Goal: Transaction & Acquisition: Purchase product/service

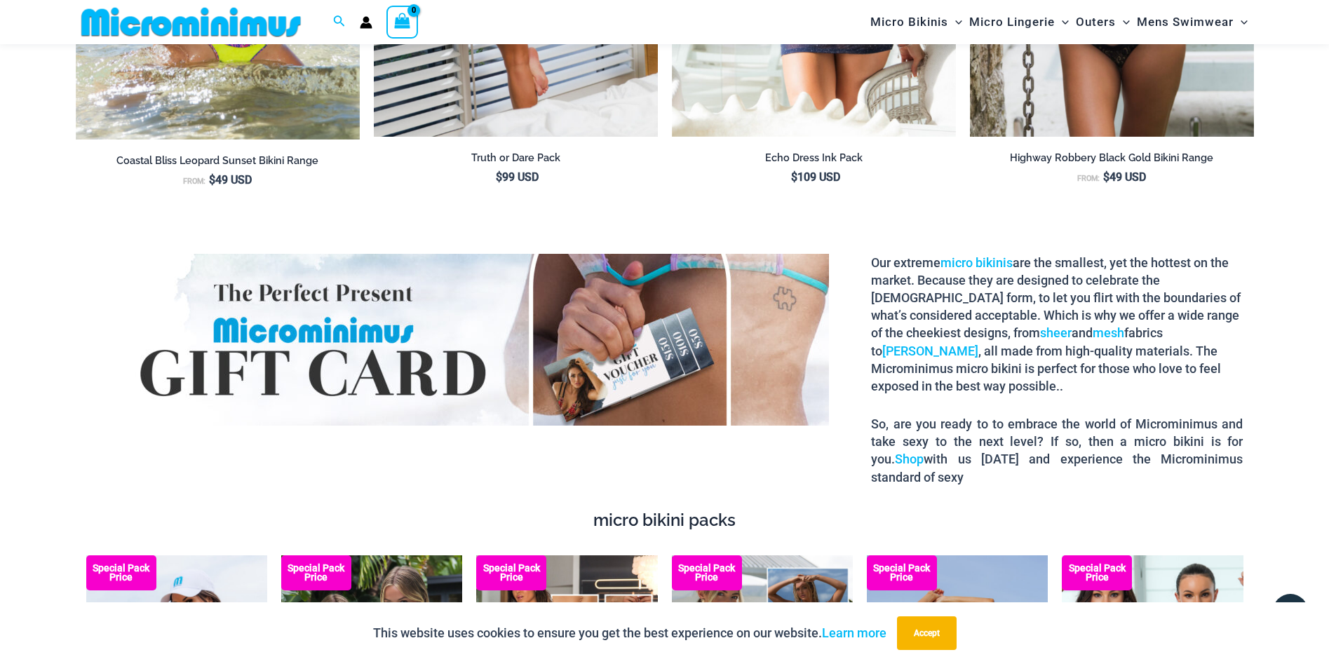
scroll to position [2577, 0]
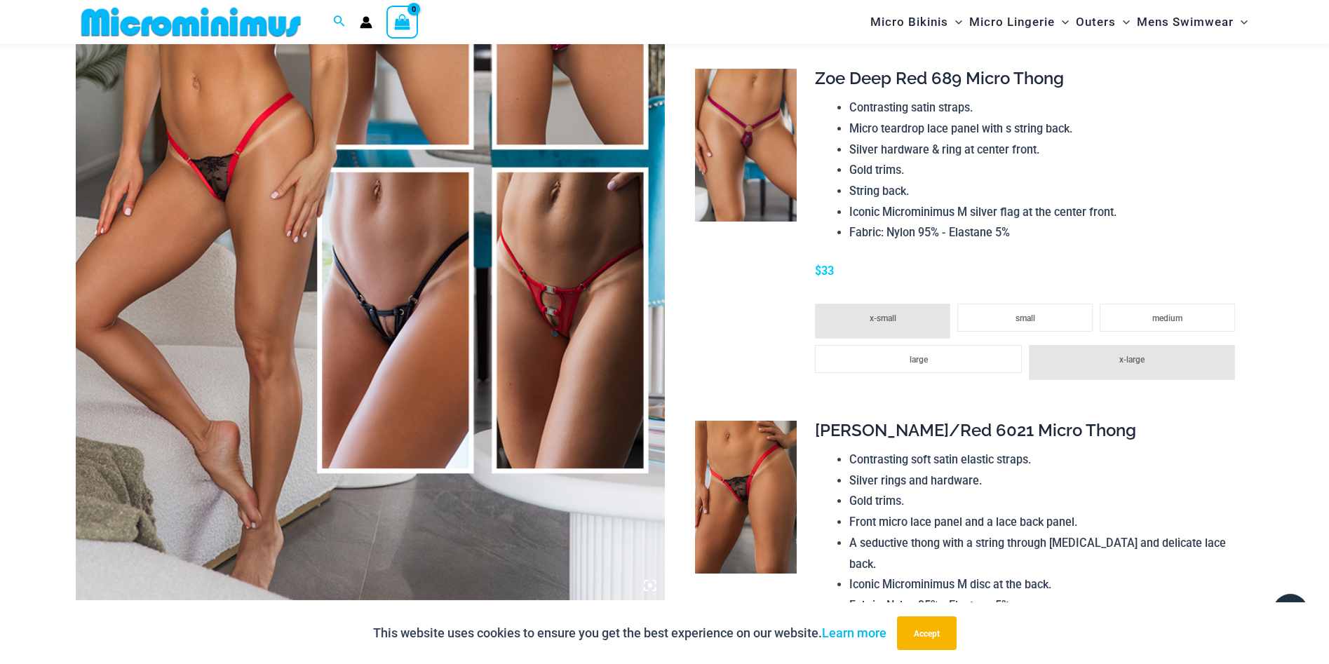
scroll to position [406, 0]
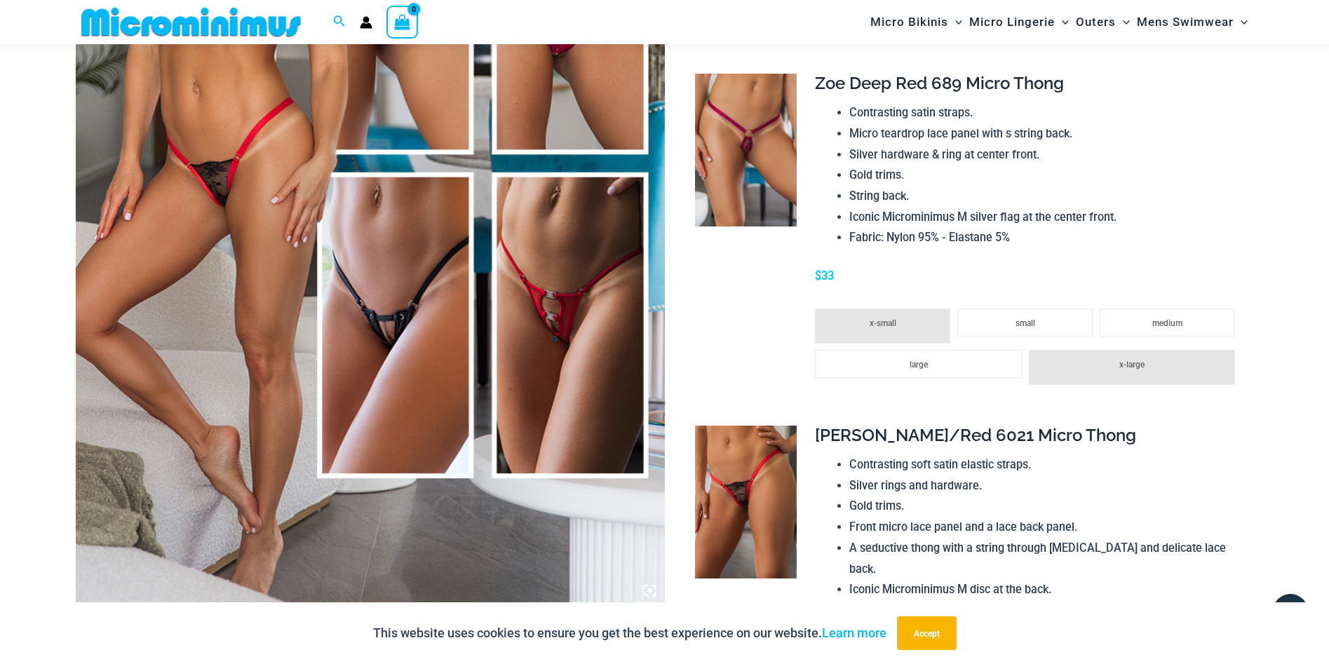
click at [340, 210] on img at bounding box center [370, 163] width 589 height 884
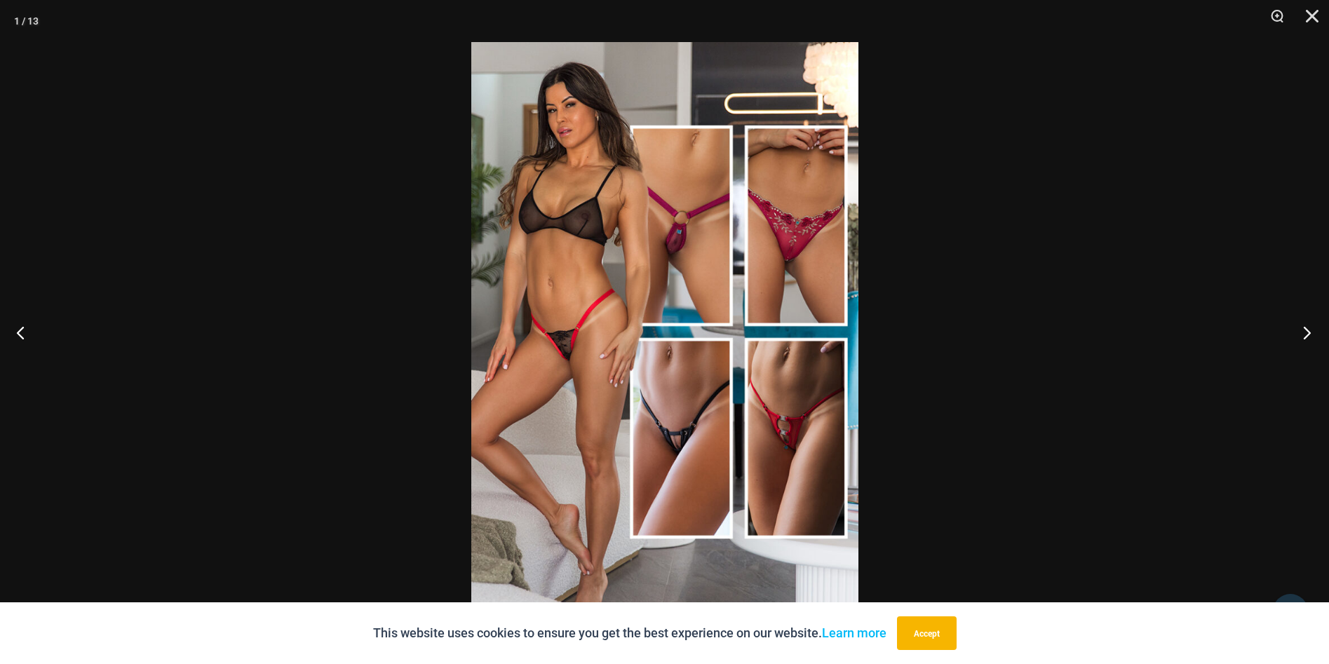
click at [1308, 332] on button "Next" at bounding box center [1303, 332] width 53 height 70
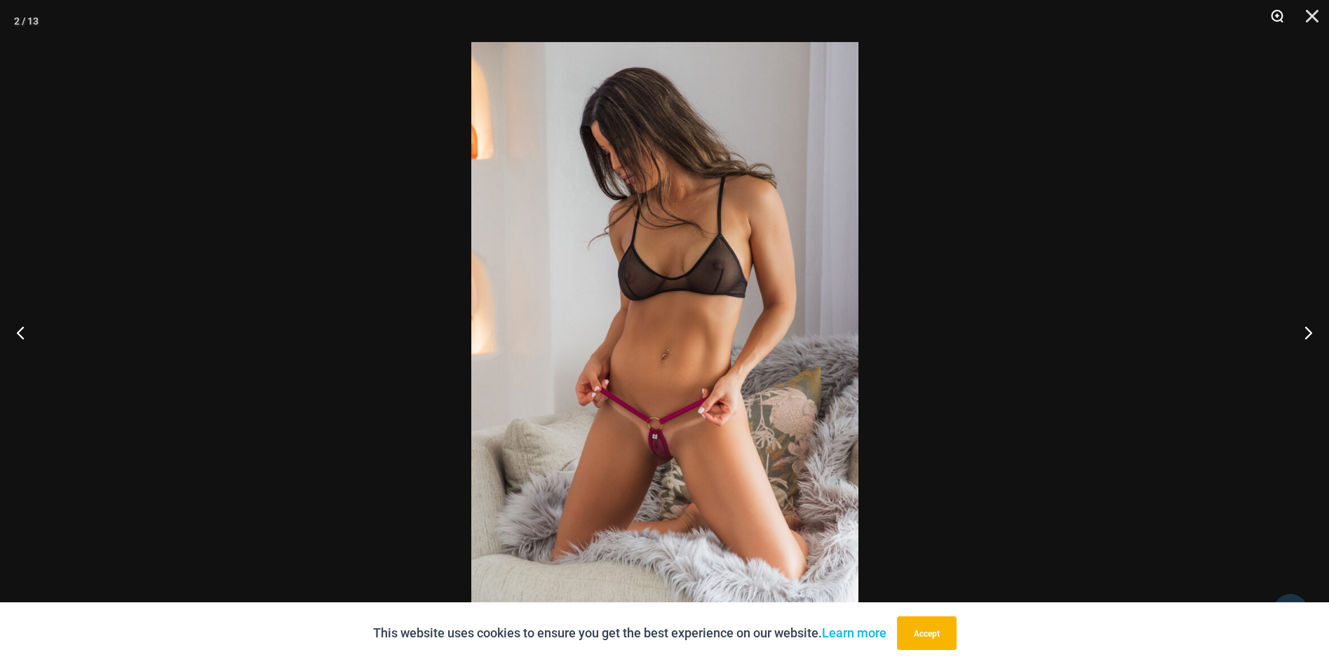
click at [1278, 9] on button "Zoom" at bounding box center [1272, 21] width 35 height 42
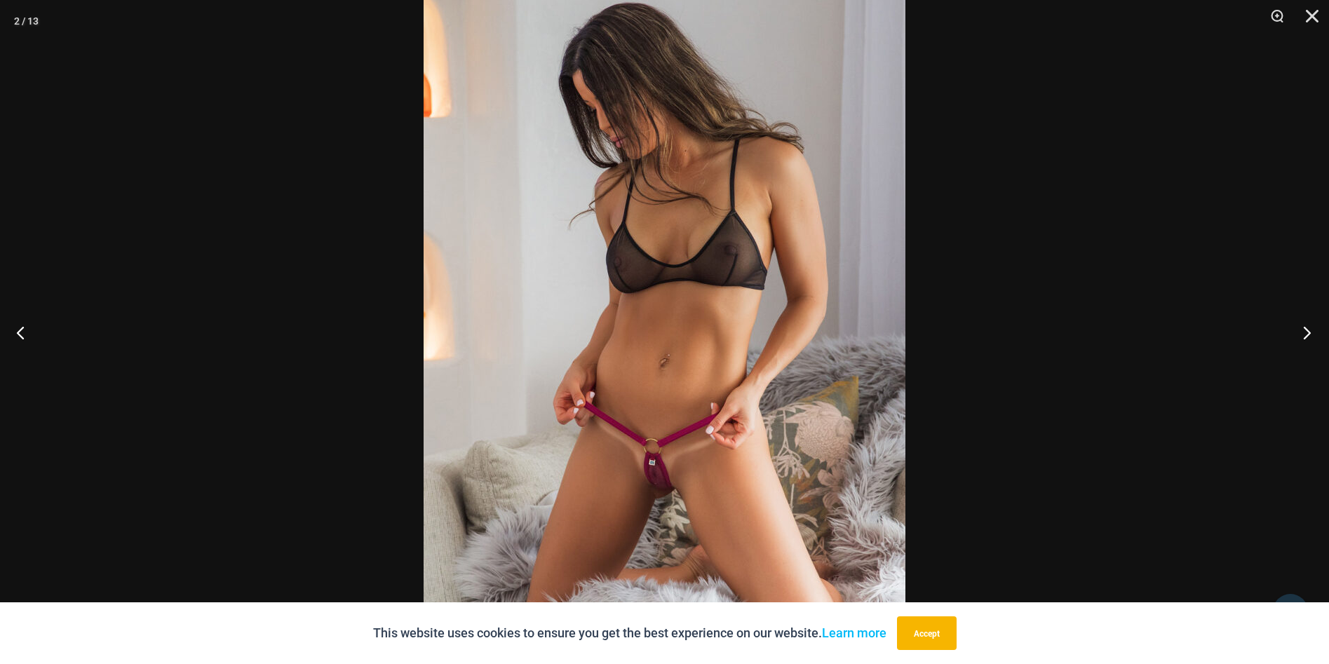
click at [1314, 334] on button "Next" at bounding box center [1303, 332] width 53 height 70
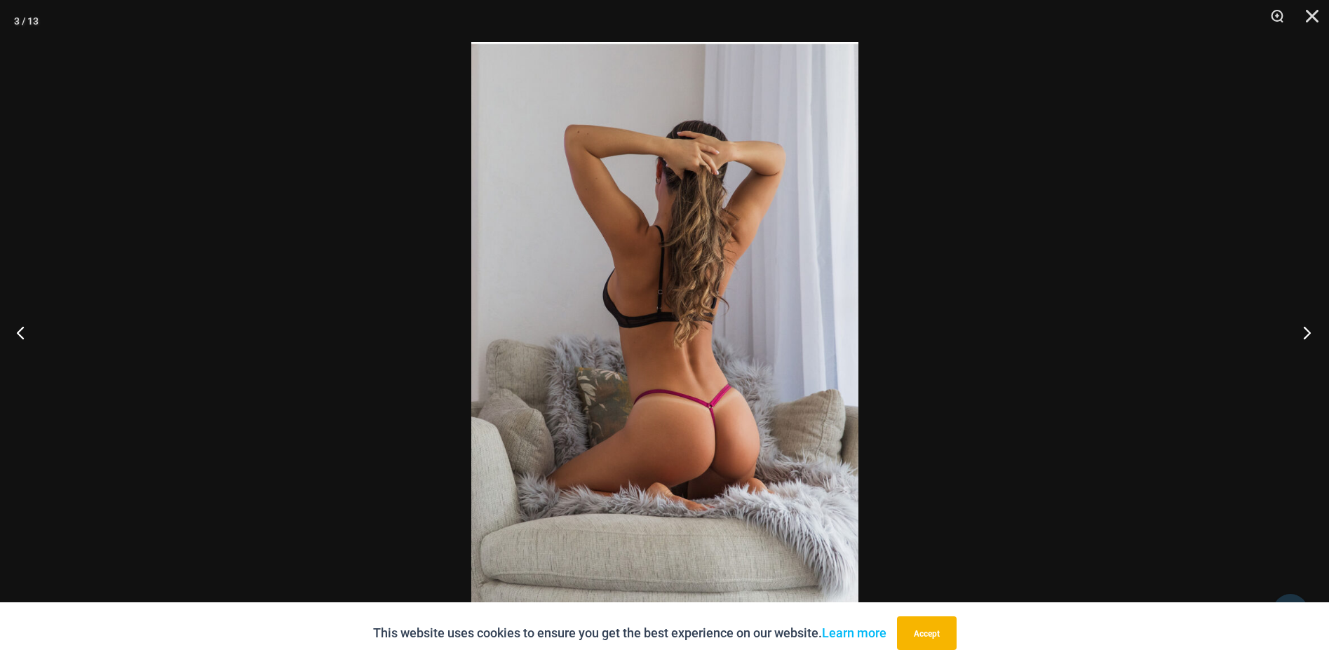
click at [1314, 334] on button "Next" at bounding box center [1303, 332] width 53 height 70
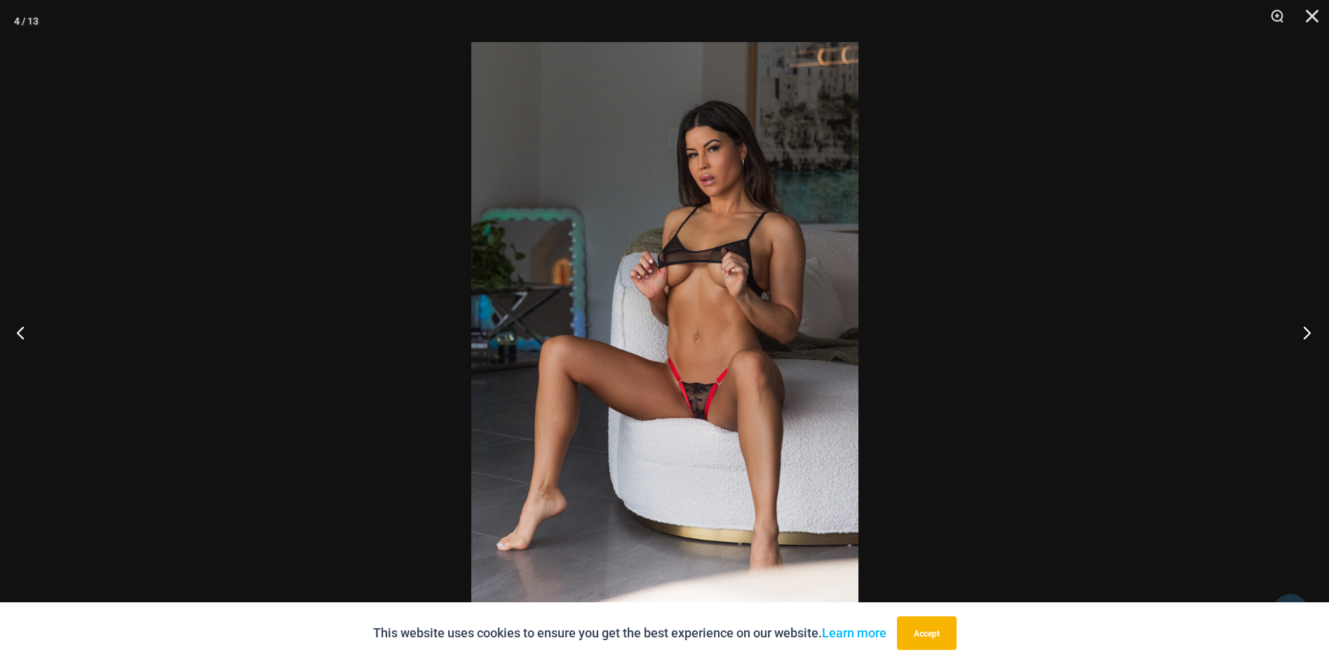
click at [1314, 334] on button "Next" at bounding box center [1303, 332] width 53 height 70
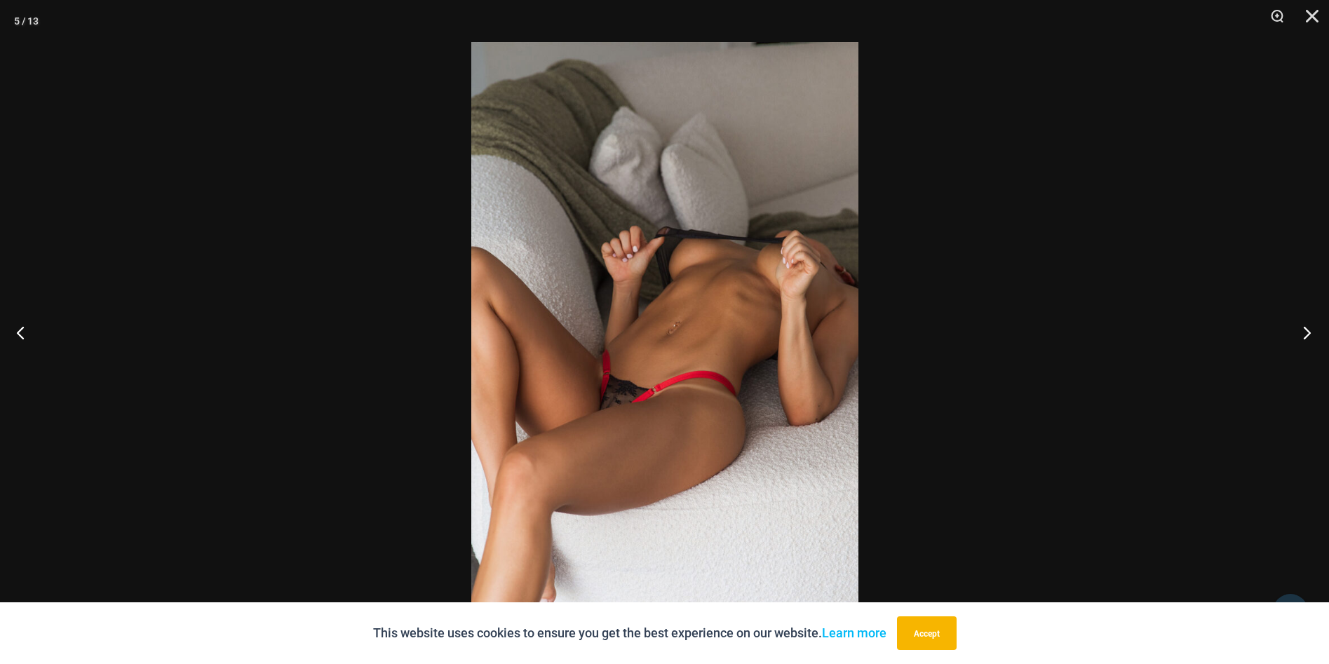
click at [1314, 334] on button "Next" at bounding box center [1303, 332] width 53 height 70
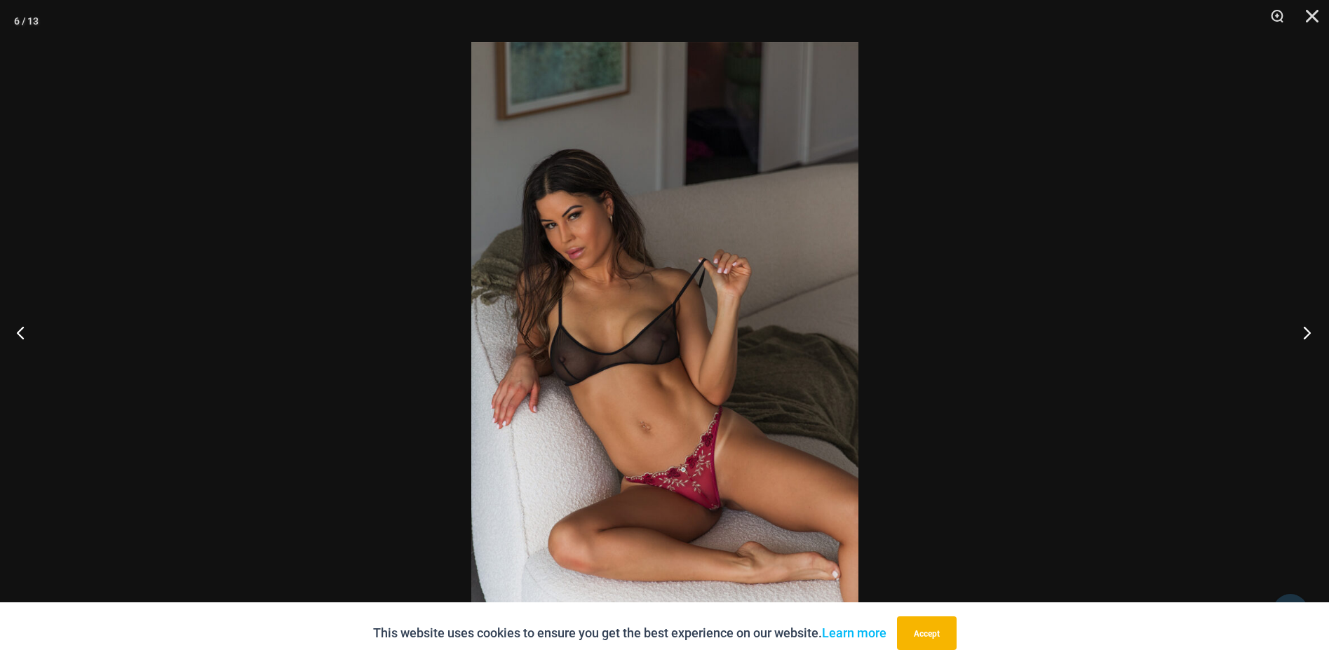
click at [1314, 334] on button "Next" at bounding box center [1303, 332] width 53 height 70
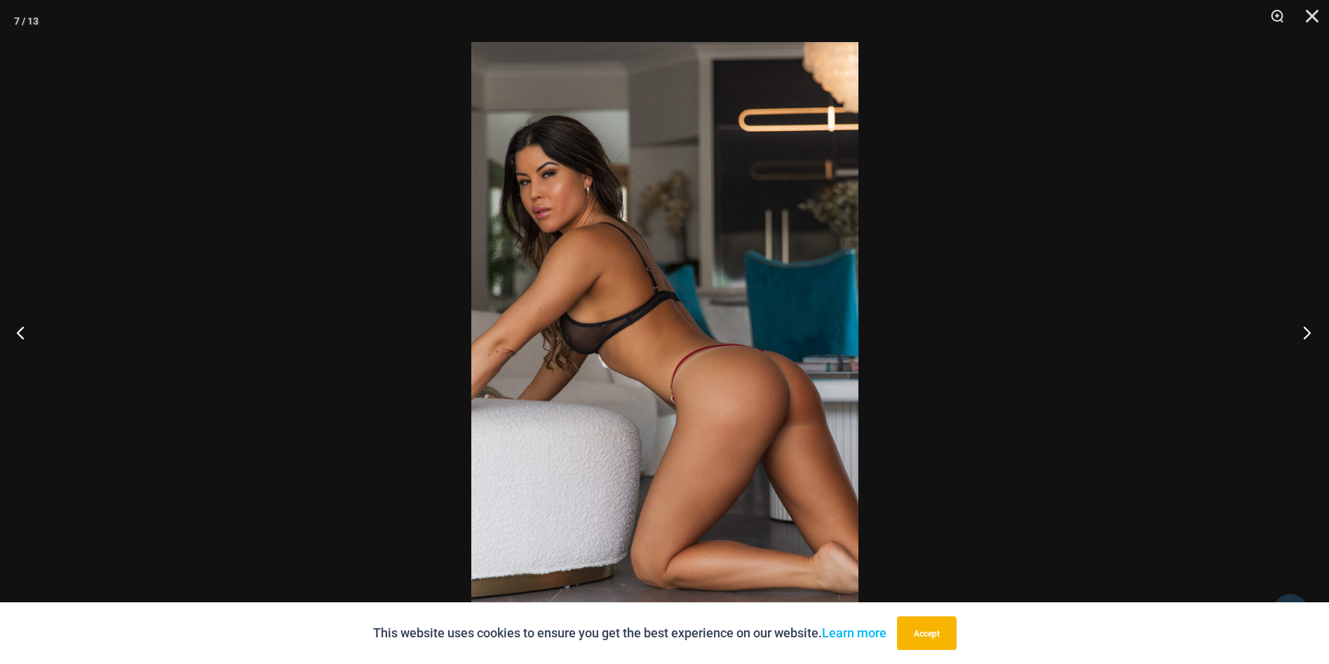
click at [1314, 334] on button "Next" at bounding box center [1303, 332] width 53 height 70
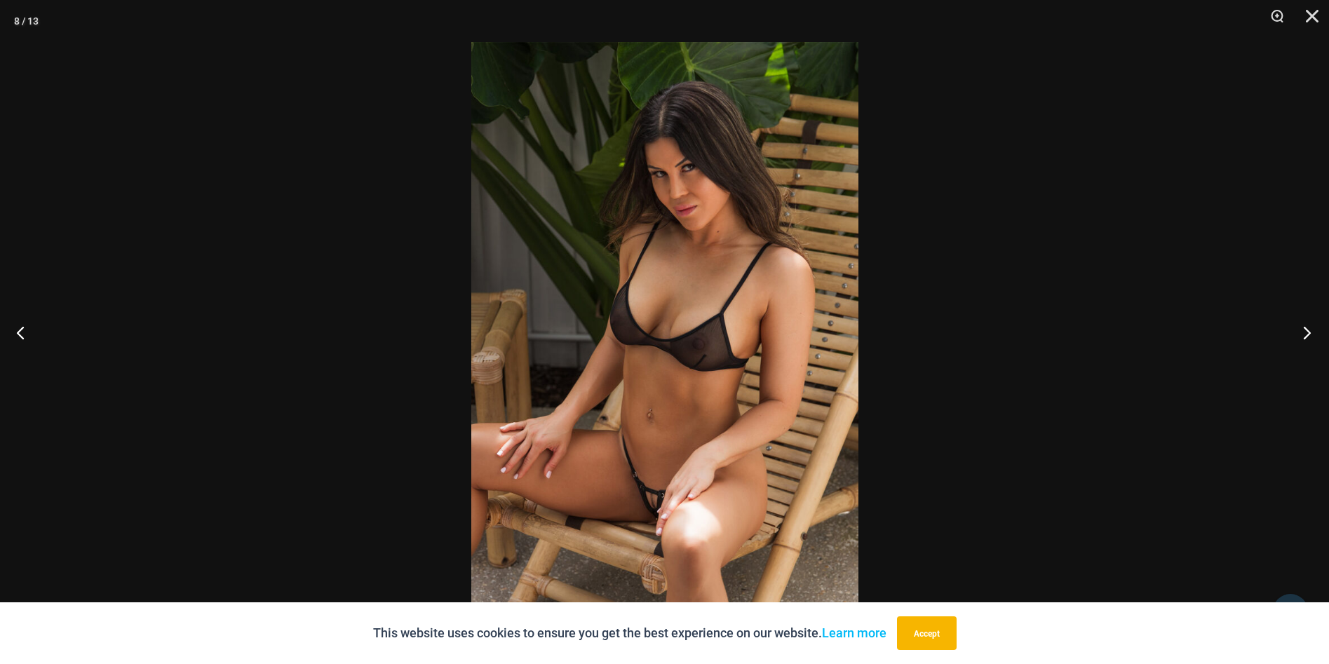
click at [1314, 334] on button "Next" at bounding box center [1303, 332] width 53 height 70
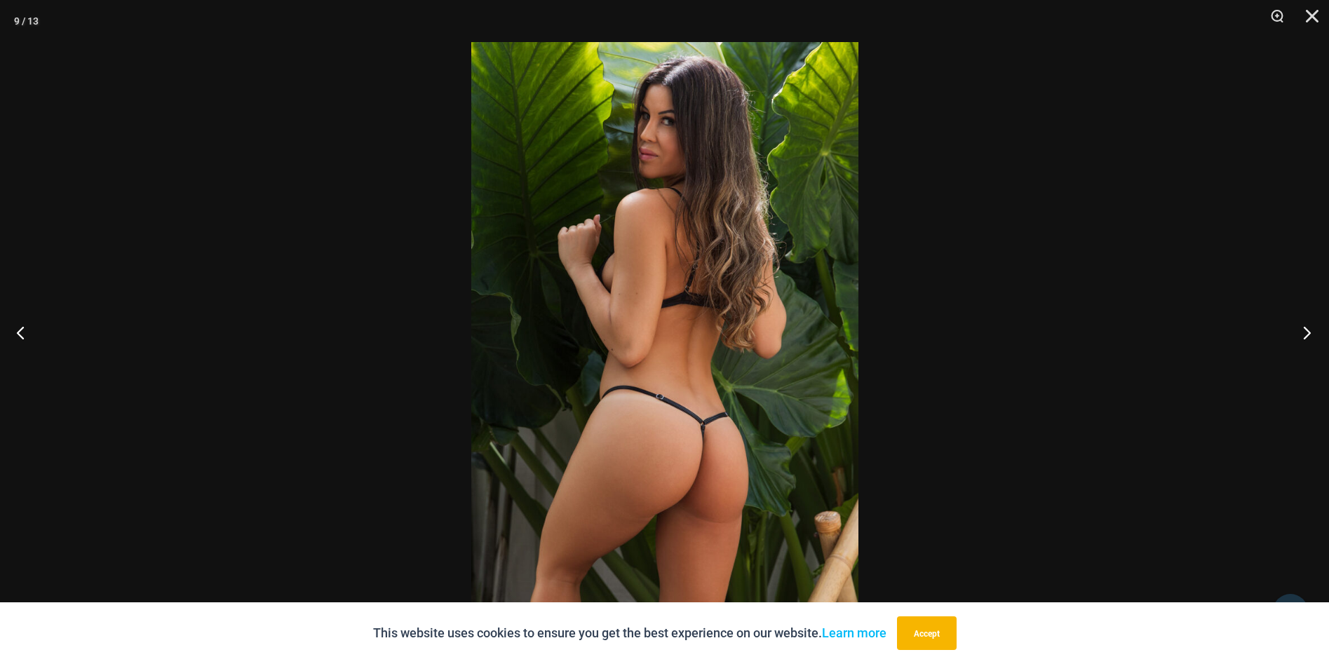
click at [1314, 334] on button "Next" at bounding box center [1303, 332] width 53 height 70
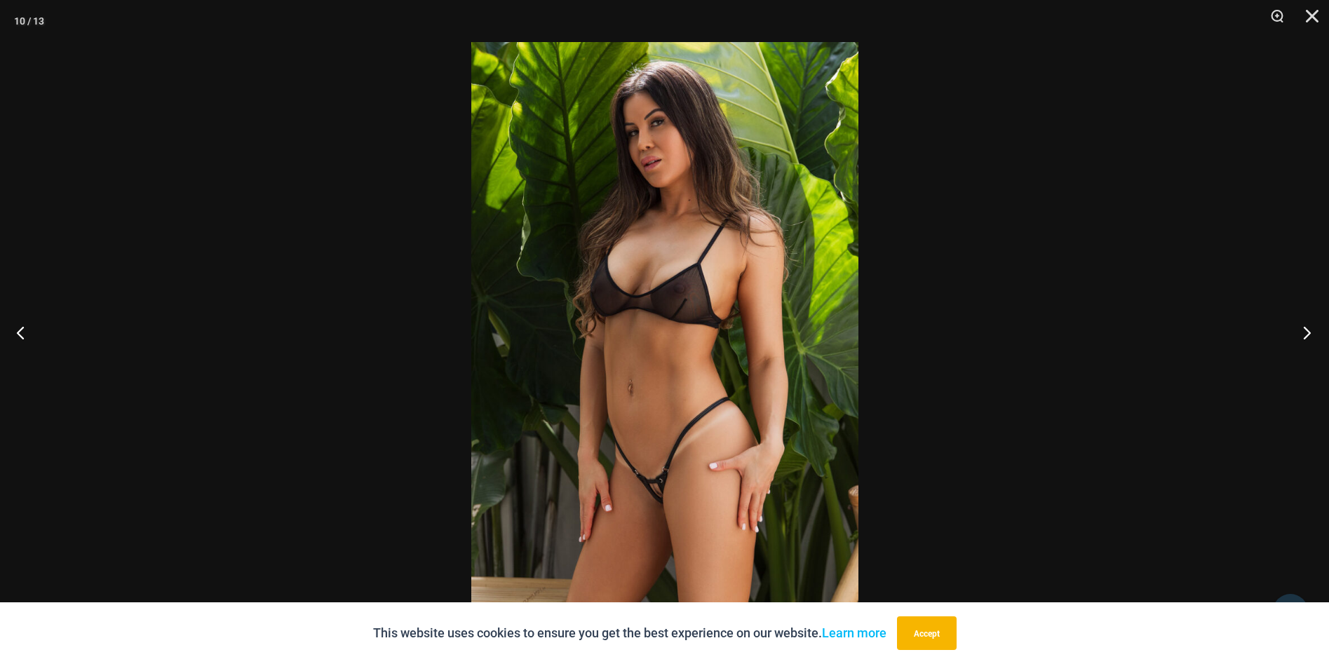
click at [1314, 334] on button "Next" at bounding box center [1303, 332] width 53 height 70
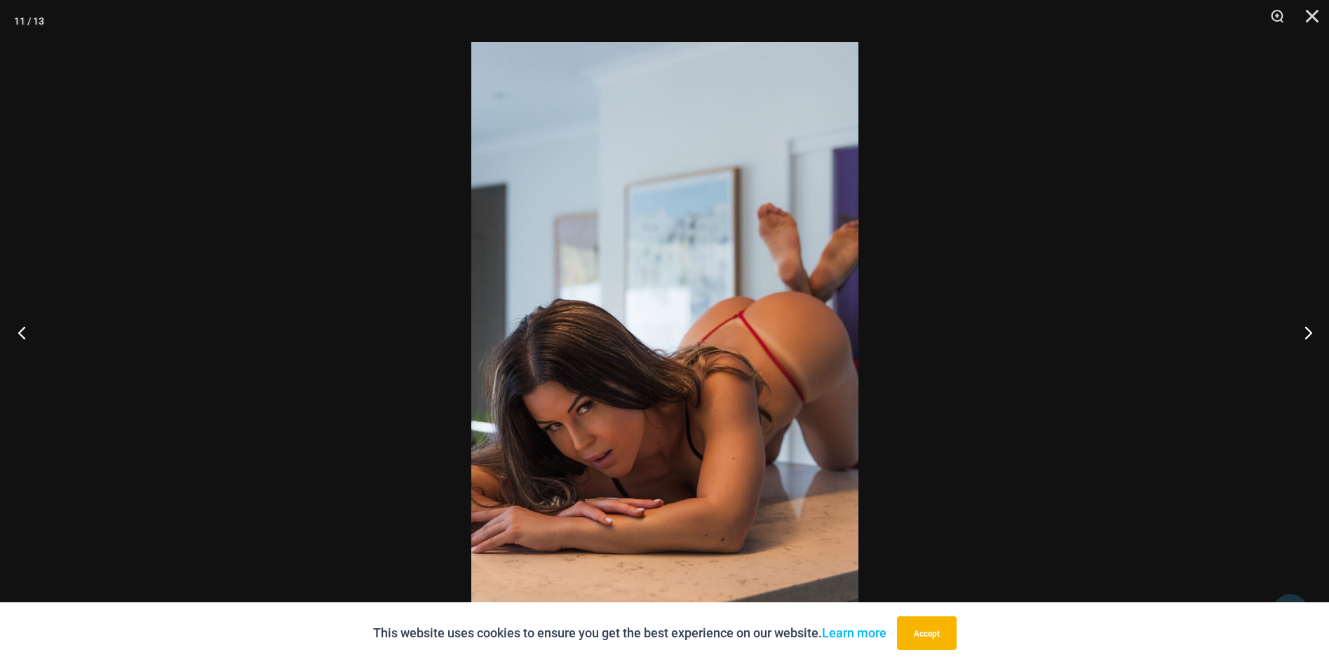
click at [18, 332] on button "Previous" at bounding box center [26, 332] width 53 height 70
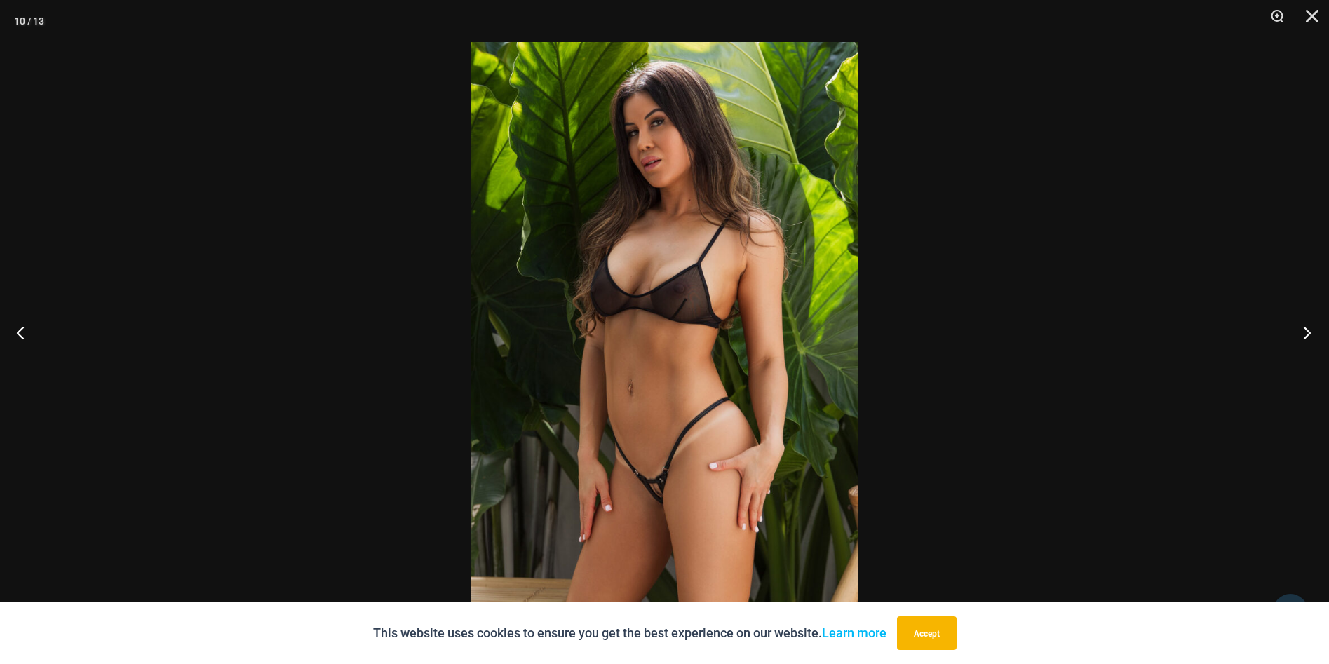
click at [1308, 330] on button "Next" at bounding box center [1303, 332] width 53 height 70
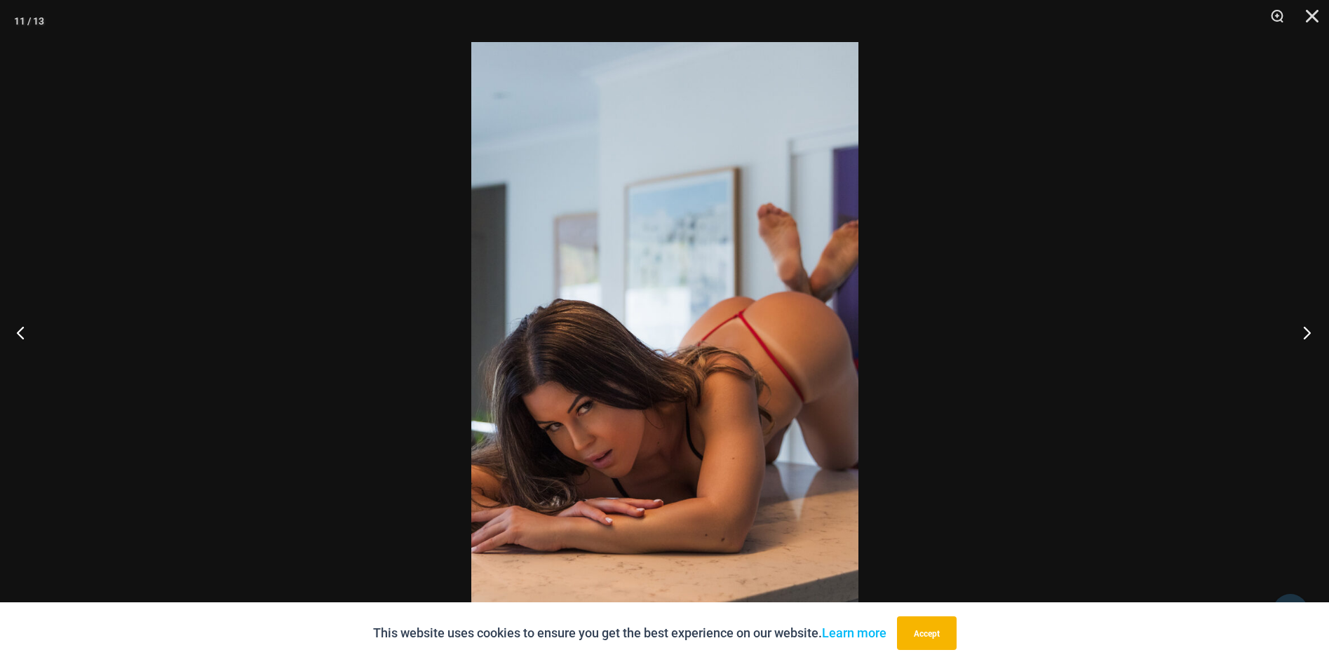
click at [1308, 330] on button "Next" at bounding box center [1303, 332] width 53 height 70
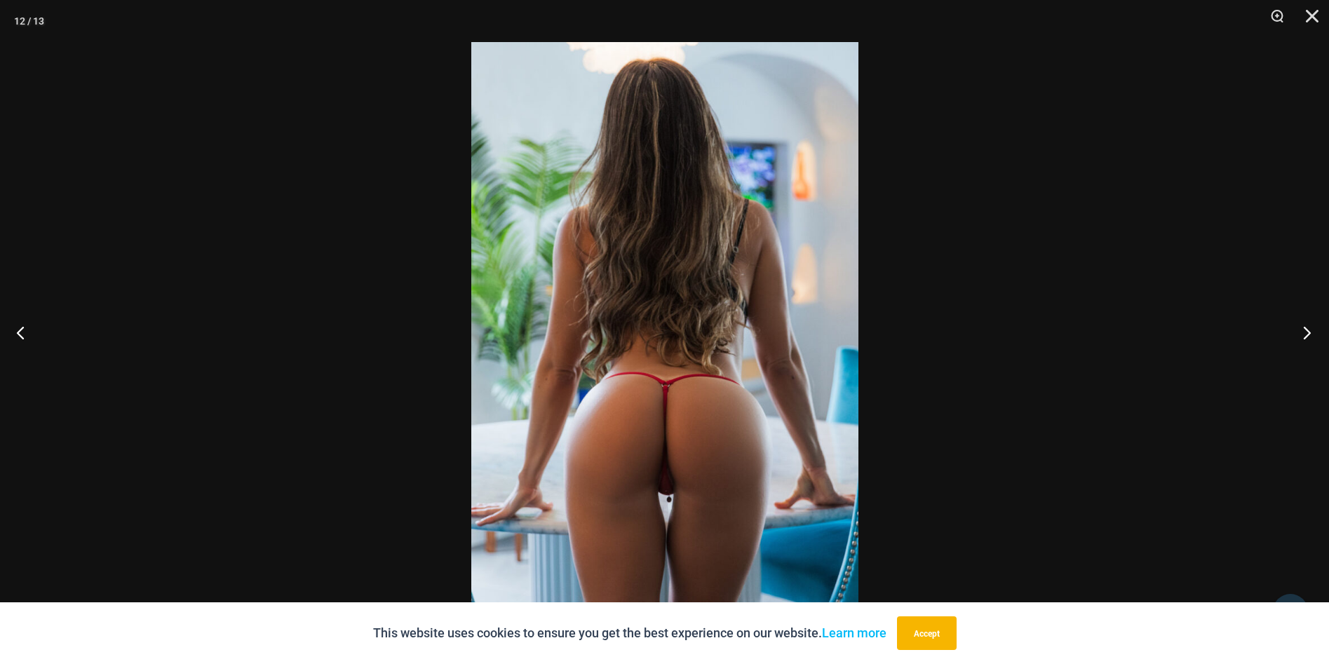
click at [1308, 330] on button "Next" at bounding box center [1303, 332] width 53 height 70
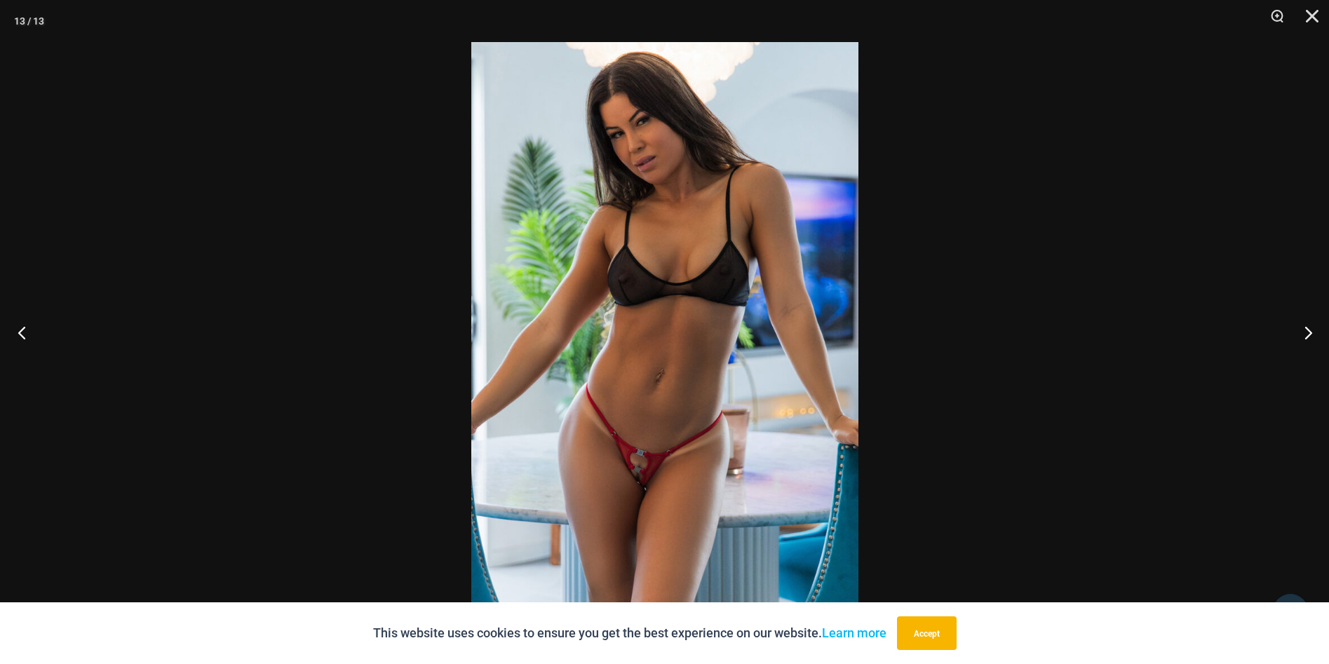
click at [10, 337] on button "Previous" at bounding box center [26, 332] width 53 height 70
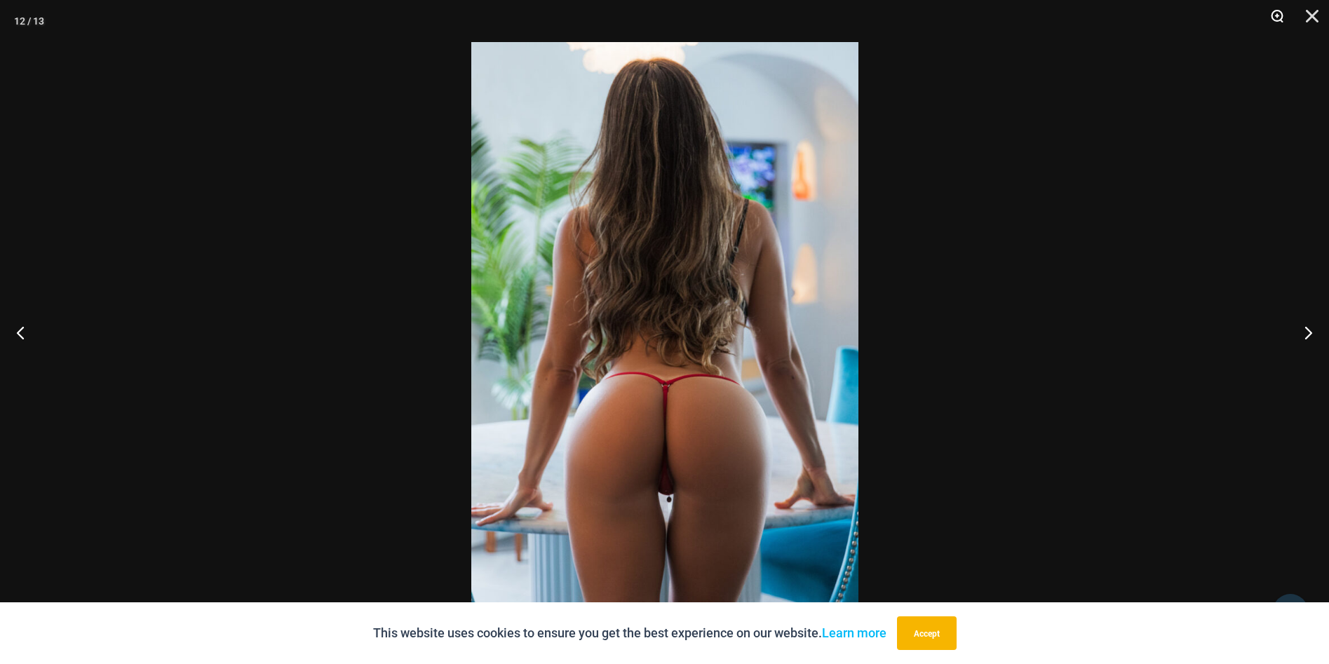
click at [1273, 20] on button "Zoom" at bounding box center [1272, 21] width 35 height 42
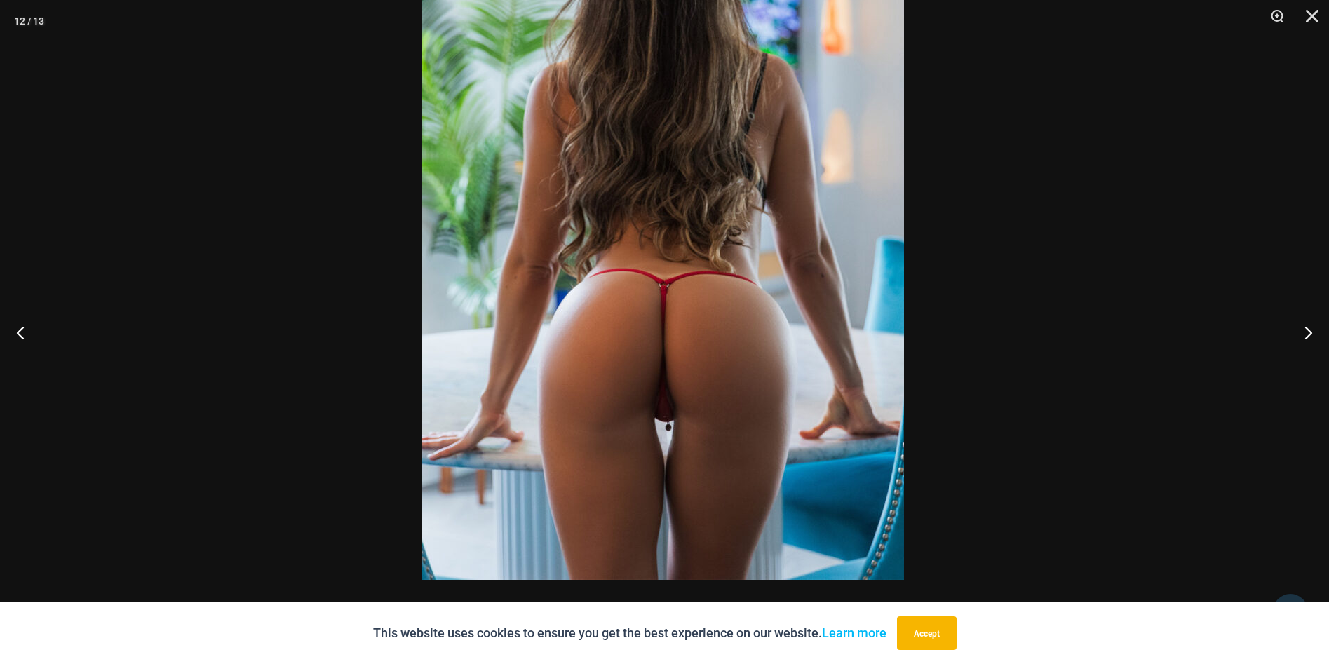
click at [754, 248] on img at bounding box center [663, 219] width 482 height 723
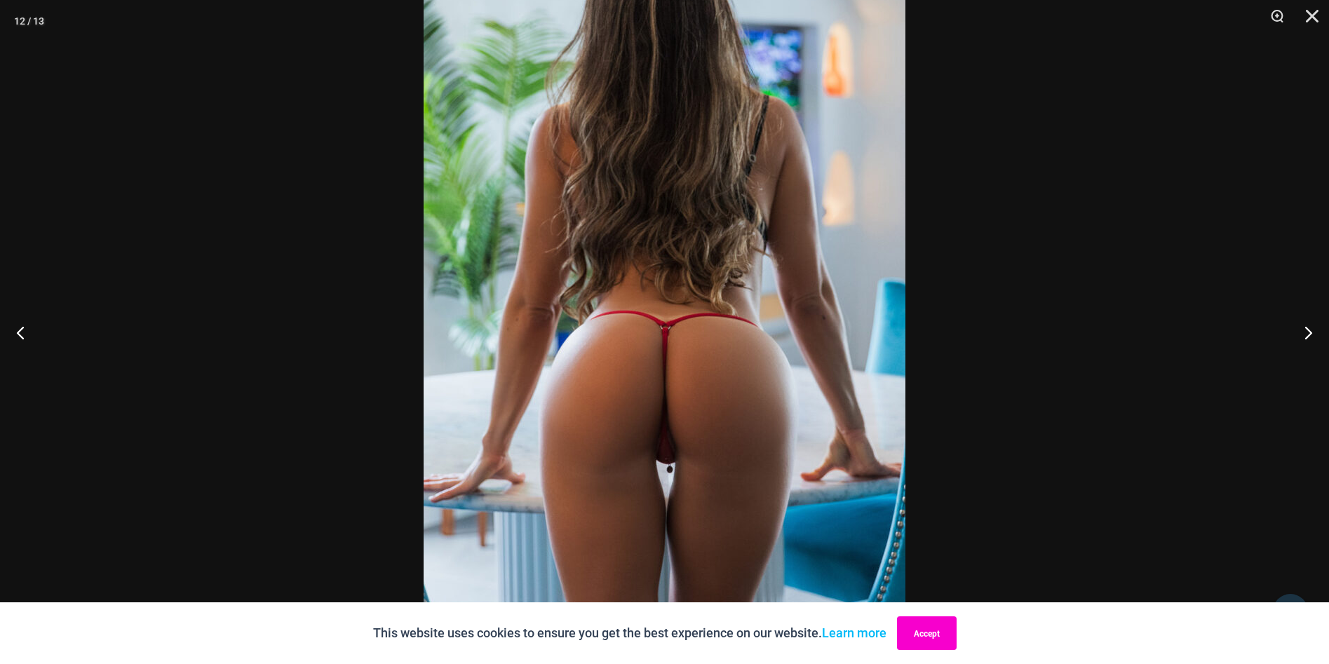
click at [955, 632] on button "Accept" at bounding box center [927, 634] width 60 height 34
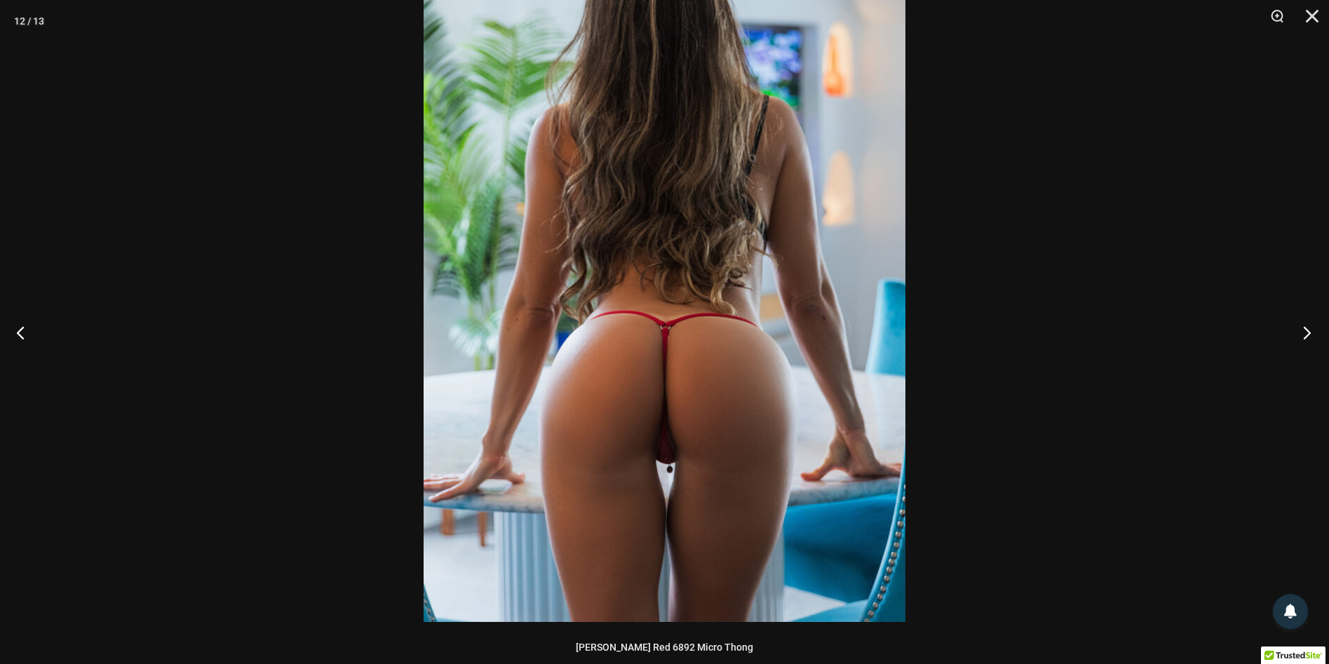
click at [1303, 333] on button "Next" at bounding box center [1303, 332] width 53 height 70
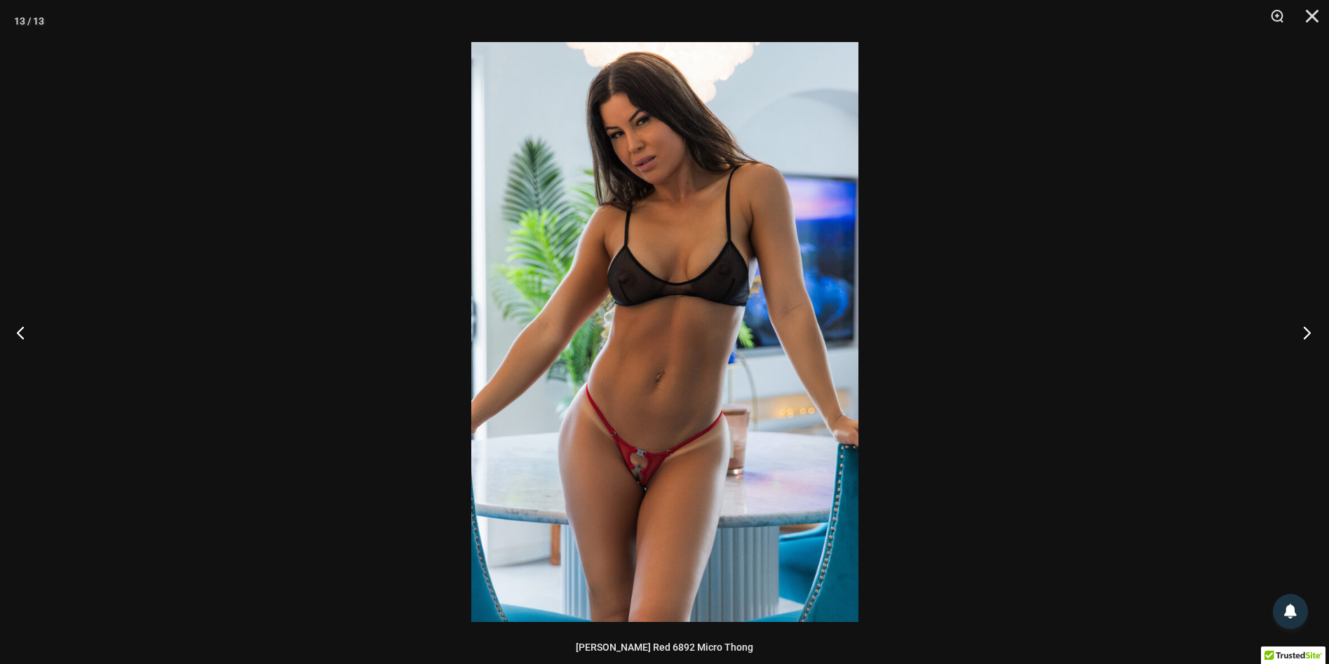
click at [1303, 333] on button "Next" at bounding box center [1303, 332] width 53 height 70
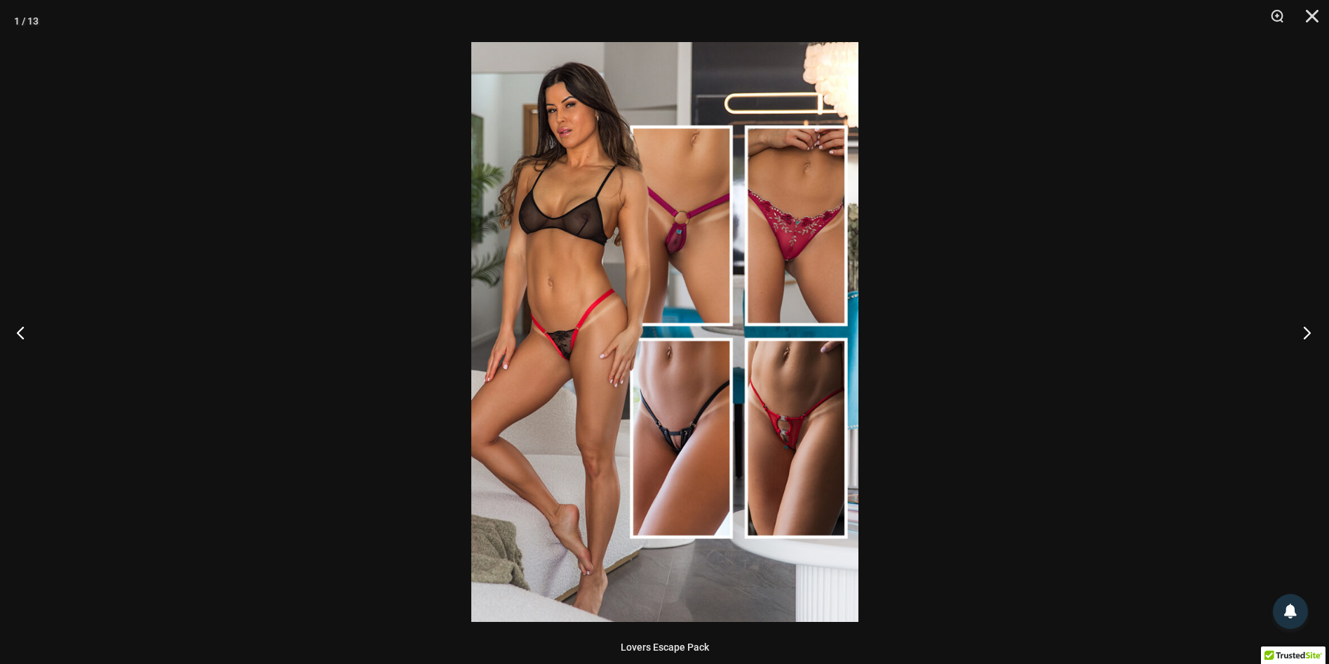
click at [1303, 333] on button "Next" at bounding box center [1303, 332] width 53 height 70
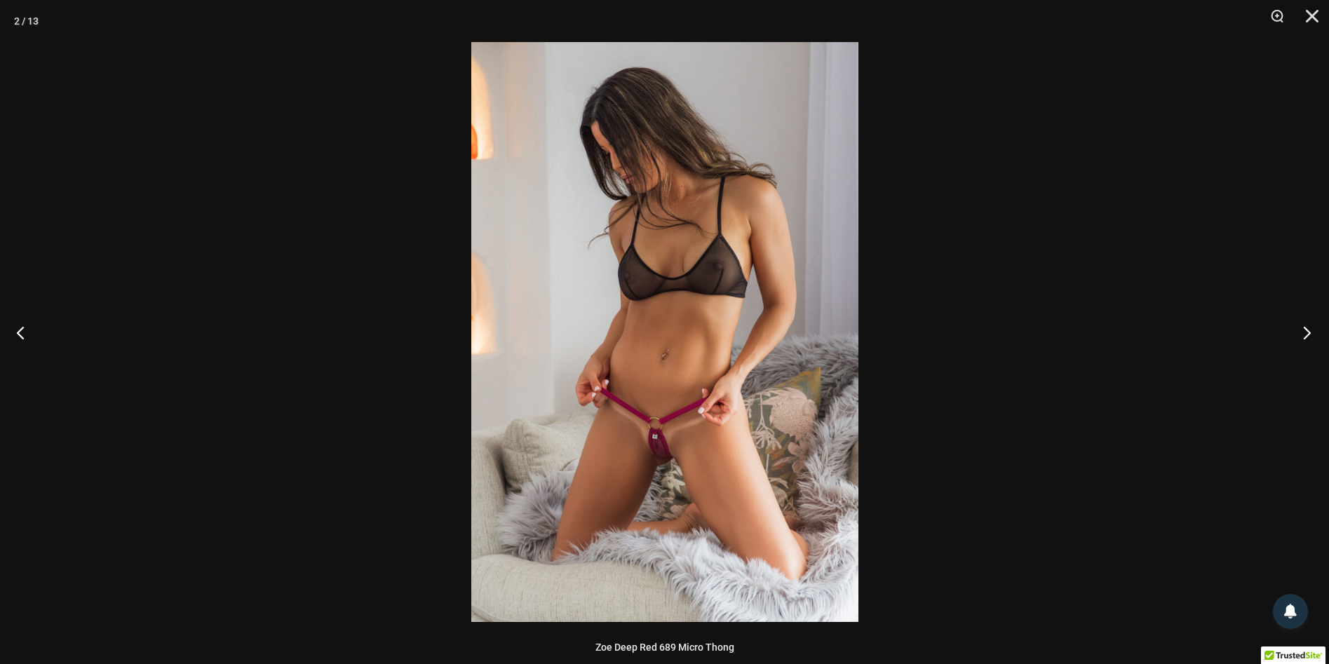
click at [1303, 333] on button "Next" at bounding box center [1303, 332] width 53 height 70
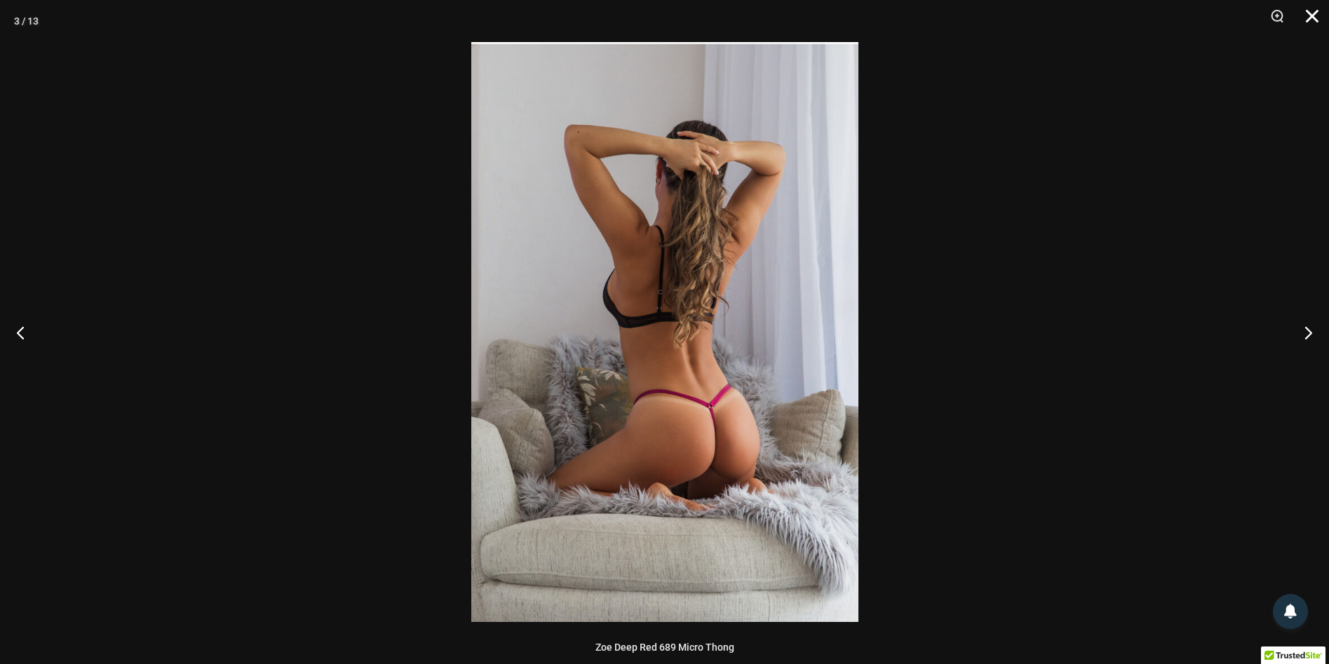
click at [1322, 16] on button "Close" at bounding box center [1307, 21] width 35 height 42
